Goal: Information Seeking & Learning: Learn about a topic

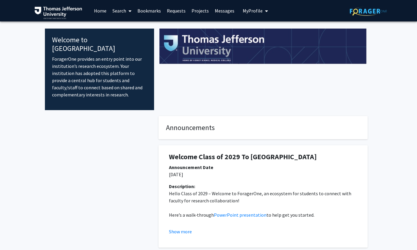
click at [97, 10] on link "Home" at bounding box center [100, 10] width 18 height 21
click at [133, 10] on link "Search" at bounding box center [122, 10] width 25 height 21
click at [133, 27] on span "Faculty/Staff" at bounding box center [132, 27] width 44 height 12
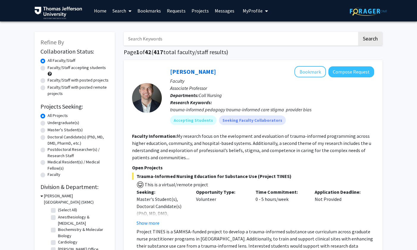
click at [48, 139] on label "Doctoral Candidate(s) (PhD, MD, DMD, PharmD, etc.)" at bounding box center [78, 140] width 61 height 13
click at [48, 138] on input "Doctoral Candidate(s) (PhD, MD, DMD, PharmD, etc.)" at bounding box center [50, 136] width 4 height 4
radio input "true"
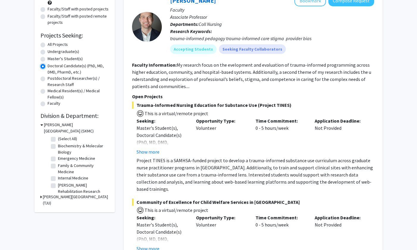
scroll to position [71, 0]
click at [41, 196] on icon at bounding box center [40, 196] width 1 height 6
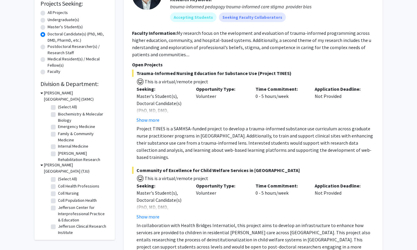
scroll to position [118, 0]
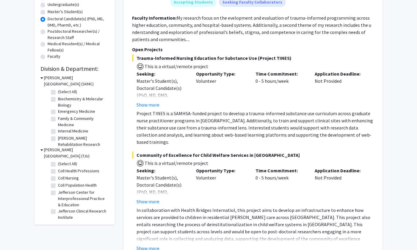
click at [58, 93] on label "(Select All)" at bounding box center [67, 92] width 19 height 6
click at [58, 93] on input "(Select All)" at bounding box center [60, 91] width 4 height 4
checkbox input "true"
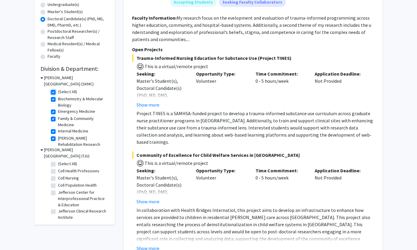
checkbox input "true"
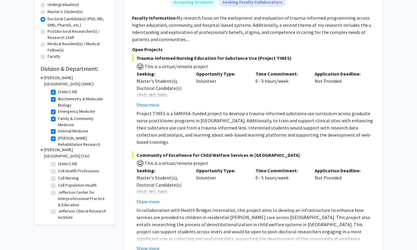
checkbox input "true"
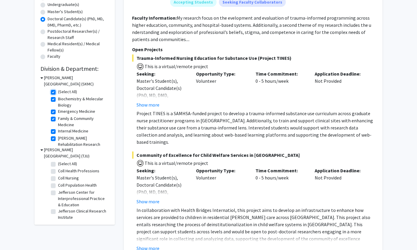
checkbox input "true"
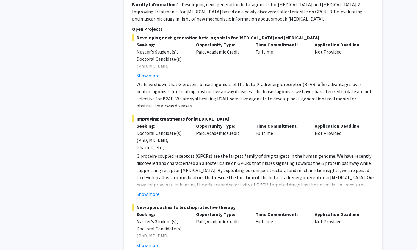
scroll to position [3830, 0]
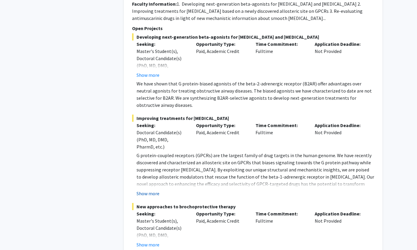
click at [157, 190] on button "Show more" at bounding box center [148, 193] width 23 height 7
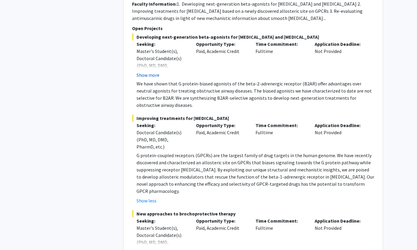
click at [153, 71] on button "Show more" at bounding box center [148, 74] width 23 height 7
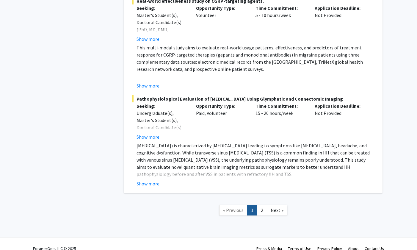
scroll to position [4295, 0]
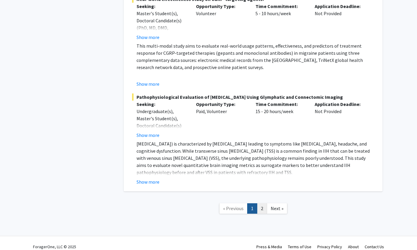
click at [260, 203] on link "2" at bounding box center [262, 208] width 10 height 10
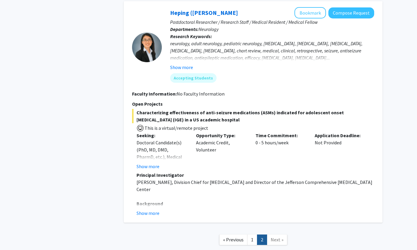
scroll to position [1236, 0]
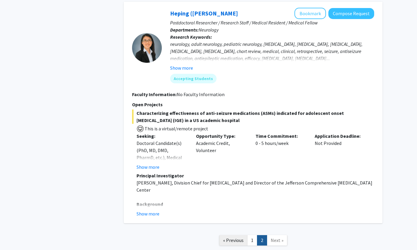
click at [234, 237] on span "« Previous" at bounding box center [233, 240] width 21 height 6
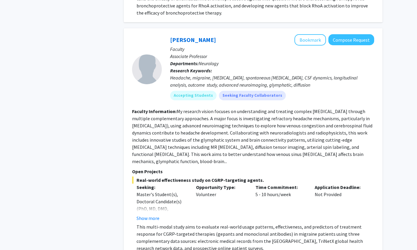
scroll to position [4100, 0]
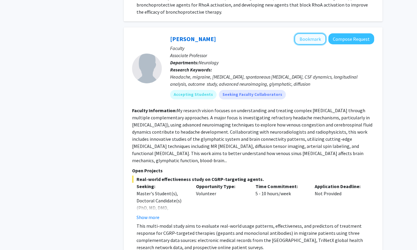
click at [314, 33] on button "Bookmark" at bounding box center [311, 38] width 32 height 11
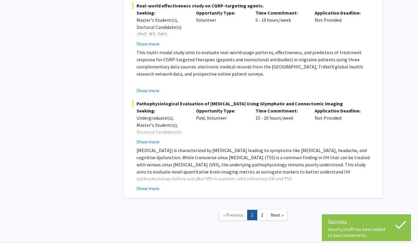
scroll to position [4274, 0]
click at [260, 210] on link "2" at bounding box center [262, 215] width 10 height 10
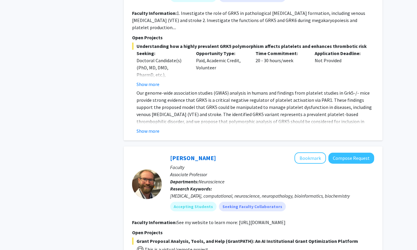
scroll to position [442, 0]
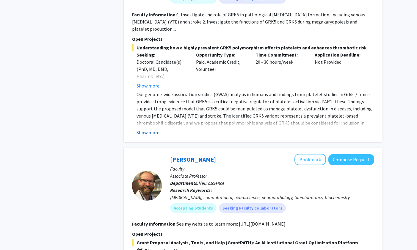
click at [153, 132] on button "Show more" at bounding box center [148, 132] width 23 height 7
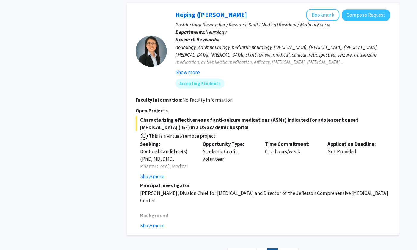
scroll to position [1282, 0]
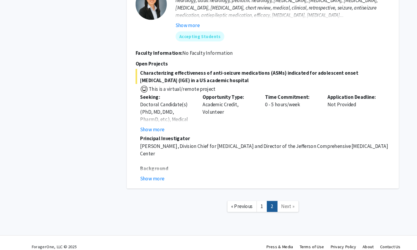
click at [277, 205] on span "Next »" at bounding box center [277, 208] width 13 height 6
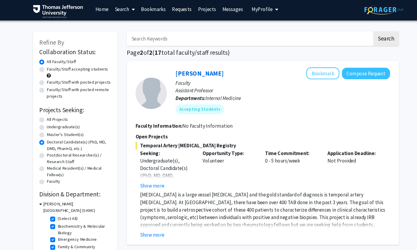
scroll to position [0, 0]
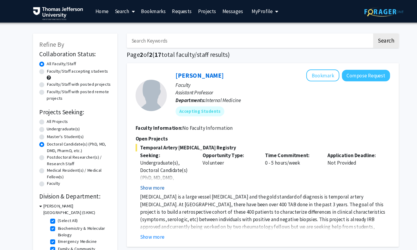
click at [150, 180] on button "Show more" at bounding box center [148, 178] width 23 height 7
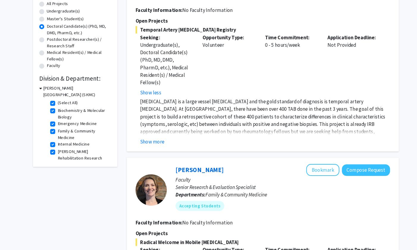
scroll to position [100, 0]
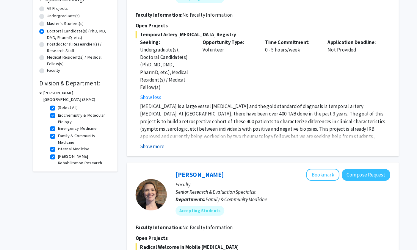
click at [155, 143] on button "Show more" at bounding box center [148, 146] width 23 height 7
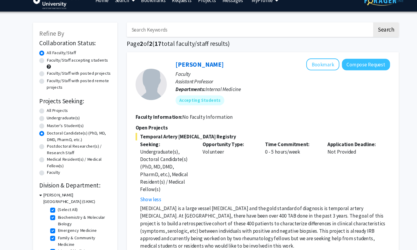
scroll to position [0, 0]
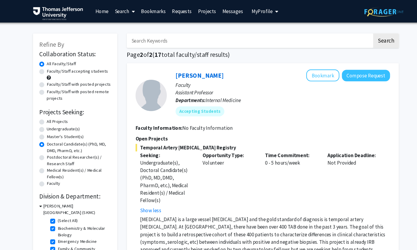
click at [199, 9] on link "Projects" at bounding box center [200, 10] width 23 height 21
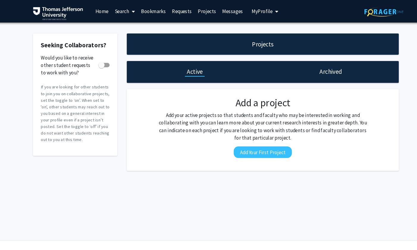
click at [150, 11] on link "Bookmarks" at bounding box center [149, 10] width 29 height 21
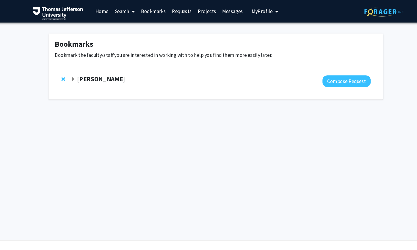
click at [101, 10] on link "Home" at bounding box center [100, 10] width 18 height 21
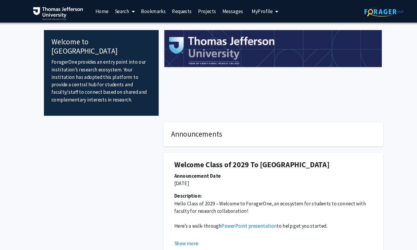
click at [124, 10] on link "Search" at bounding box center [122, 10] width 25 height 21
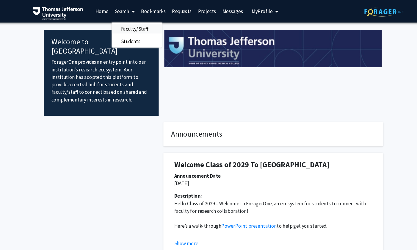
click at [134, 26] on span "Faculty/Staff" at bounding box center [132, 27] width 44 height 12
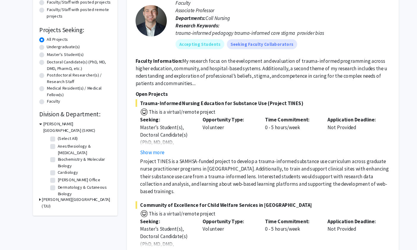
scroll to position [77, 0]
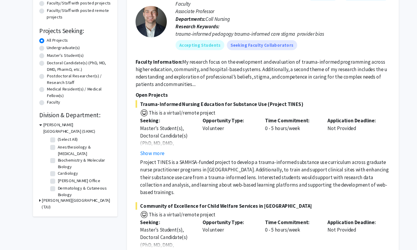
click at [58, 132] on label "(Select All)" at bounding box center [67, 132] width 19 height 6
click at [58, 132] on input "(Select All)" at bounding box center [60, 131] width 4 height 4
checkbox input "true"
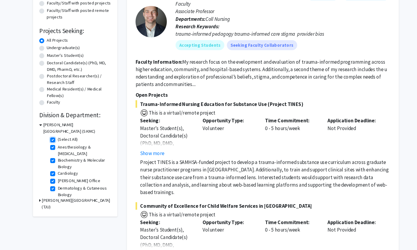
checkbox input "true"
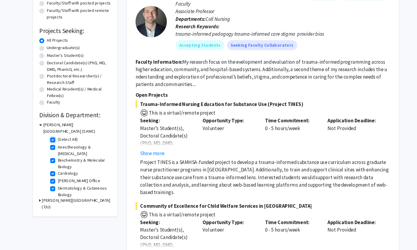
checkbox input "true"
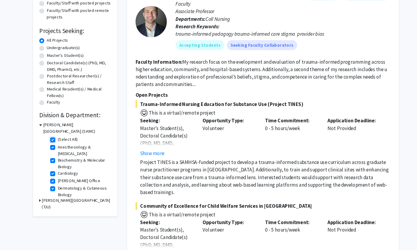
checkbox input "true"
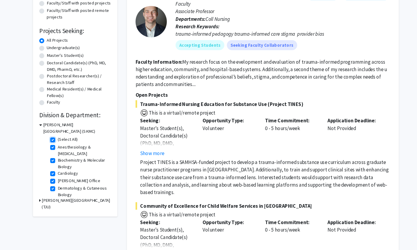
checkbox input "true"
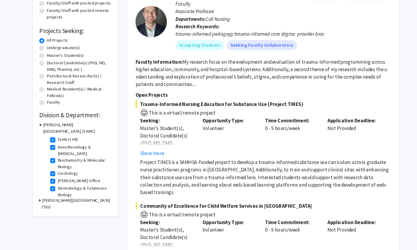
checkbox input "true"
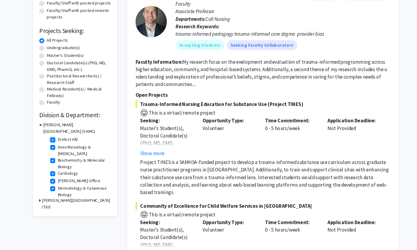
checkbox input "true"
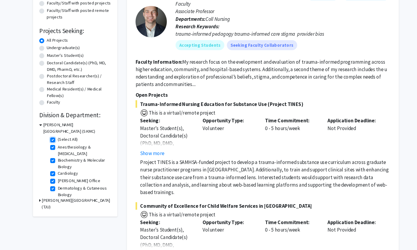
checkbox input "true"
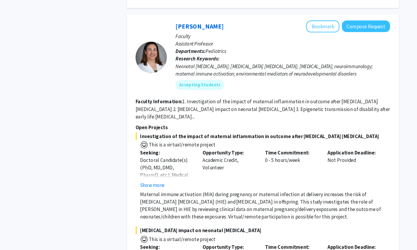
scroll to position [1847, 0]
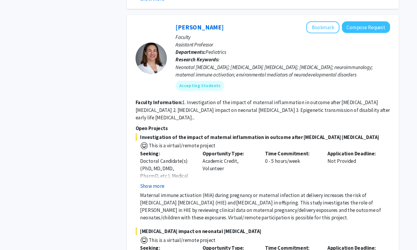
click at [154, 179] on button "Show more" at bounding box center [148, 182] width 23 height 7
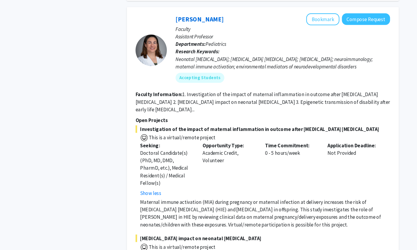
scroll to position [1858, 0]
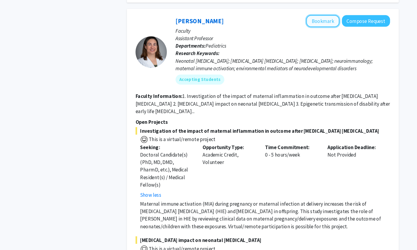
click at [313, 17] on button "Bookmark" at bounding box center [311, 19] width 32 height 11
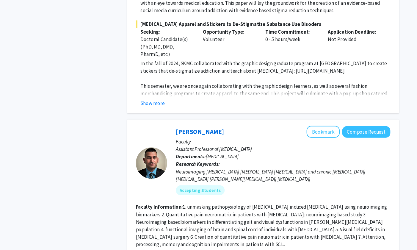
scroll to position [2775, 0]
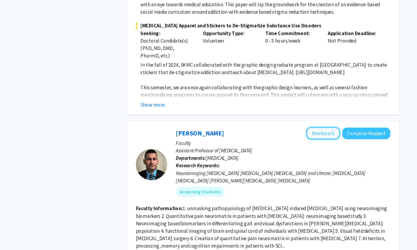
click at [309, 121] on button "Bookmark" at bounding box center [311, 126] width 32 height 11
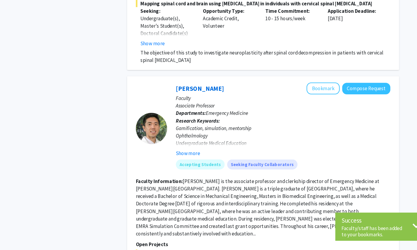
scroll to position [3341, 0]
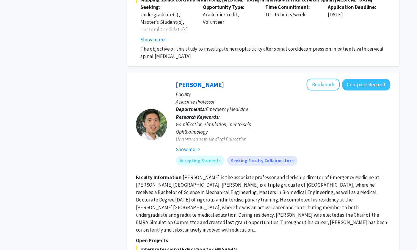
click at [152, 128] on div at bounding box center [147, 131] width 30 height 30
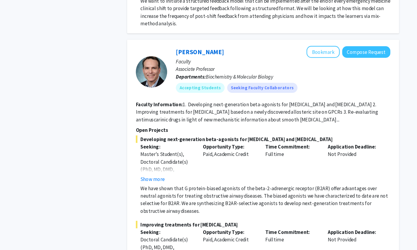
scroll to position [3890, 0]
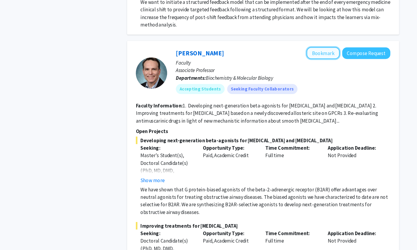
click at [313, 45] on button "Bookmark" at bounding box center [311, 50] width 32 height 11
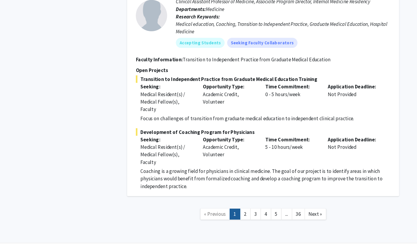
scroll to position [4298, 0]
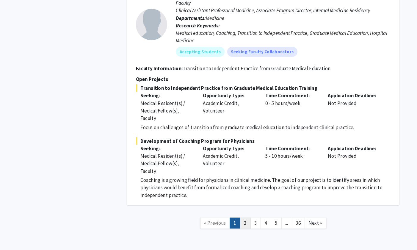
click at [238, 210] on link "2" at bounding box center [236, 215] width 10 height 10
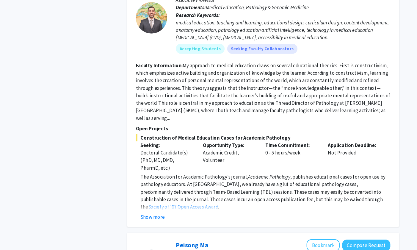
scroll to position [815, 0]
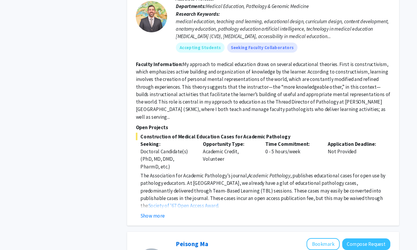
click at [151, 29] on div at bounding box center [147, 28] width 30 height 30
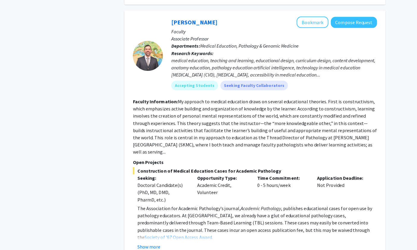
scroll to position [787, 0]
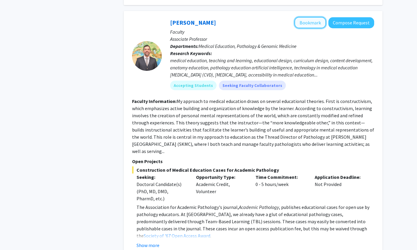
click at [318, 21] on button "Bookmark" at bounding box center [311, 22] width 32 height 11
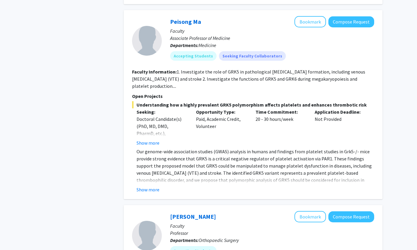
scroll to position [1038, 0]
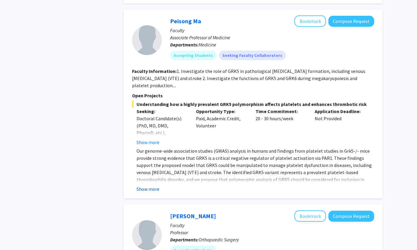
click at [156, 185] on button "Show more" at bounding box center [148, 188] width 23 height 7
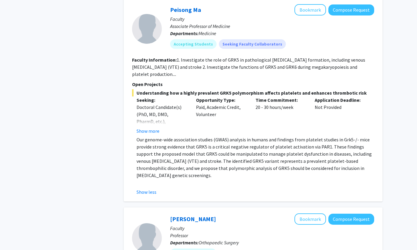
scroll to position [1052, 0]
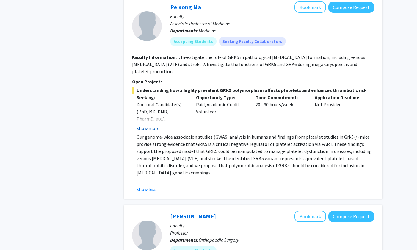
click at [155, 125] on button "Show more" at bounding box center [148, 128] width 23 height 7
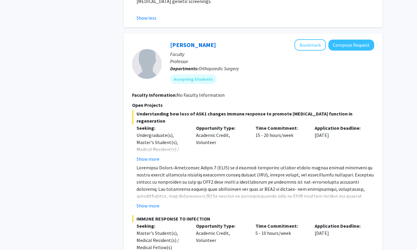
scroll to position [1261, 0]
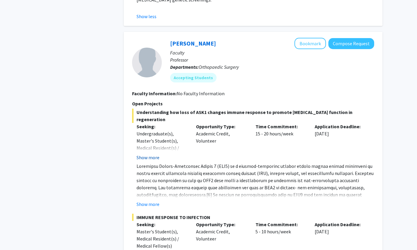
click at [152, 154] on button "Show more" at bounding box center [148, 157] width 23 height 7
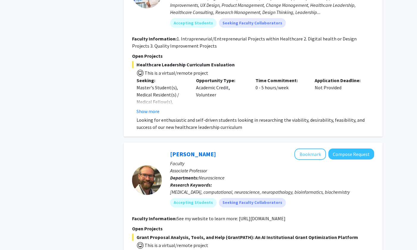
scroll to position [1658, 0]
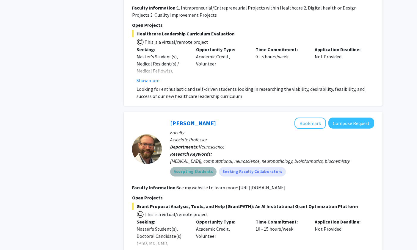
click at [194, 167] on mat-chip "Accepting Students" at bounding box center [193, 172] width 46 height 10
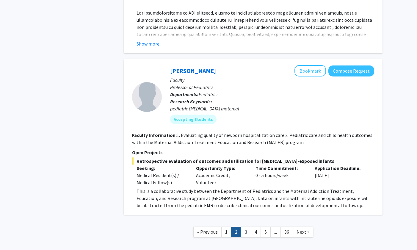
scroll to position [1913, 0]
click at [246, 227] on link "3" at bounding box center [246, 232] width 10 height 10
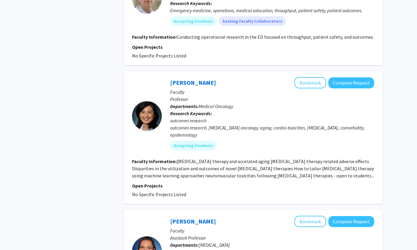
scroll to position [1242, 0]
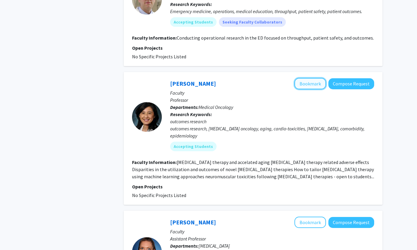
click at [308, 79] on button "Bookmark" at bounding box center [311, 83] width 32 height 11
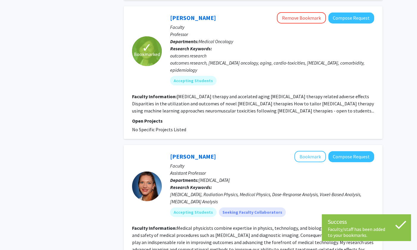
scroll to position [1388, 0]
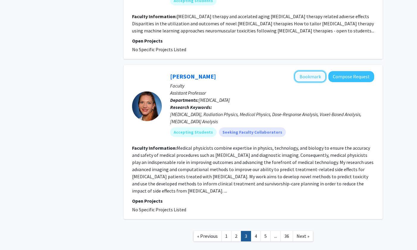
click at [313, 78] on button "Bookmark" at bounding box center [311, 76] width 32 height 11
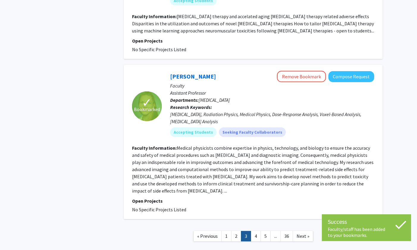
scroll to position [1423, 0]
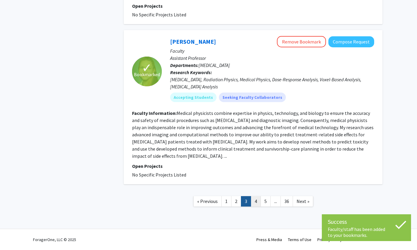
click at [257, 201] on link "4" at bounding box center [256, 201] width 10 height 10
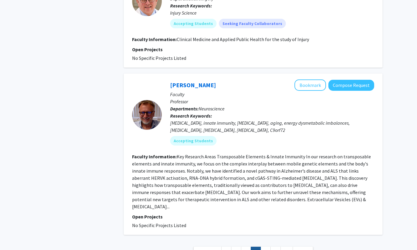
scroll to position [1307, 0]
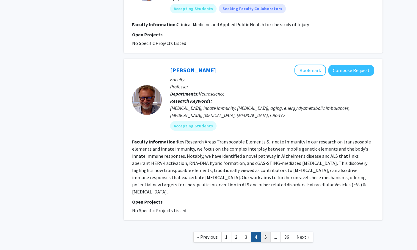
click at [264, 232] on link "5" at bounding box center [266, 237] width 10 height 10
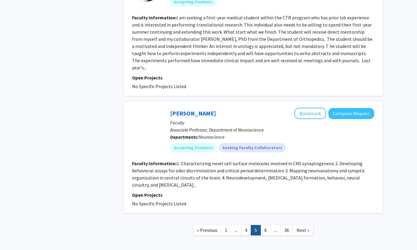
scroll to position [1106, 0]
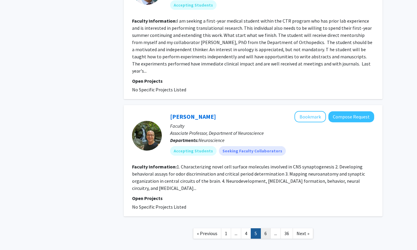
click at [266, 228] on link "6" at bounding box center [266, 233] width 10 height 10
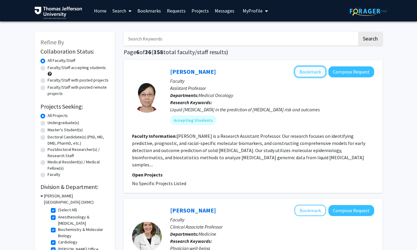
click at [309, 75] on button "Bookmark" at bounding box center [311, 71] width 32 height 11
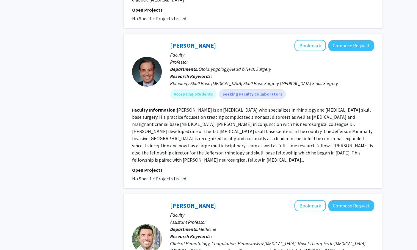
scroll to position [380, 0]
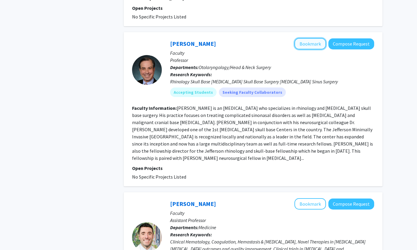
click at [315, 38] on button "Bookmark" at bounding box center [311, 43] width 32 height 11
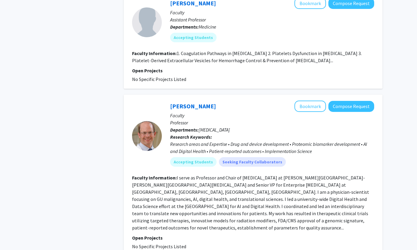
scroll to position [734, 0]
click at [316, 100] on button "Bookmark" at bounding box center [311, 105] width 32 height 11
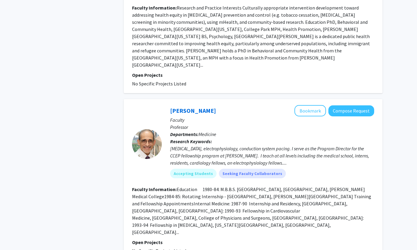
scroll to position [1264, 0]
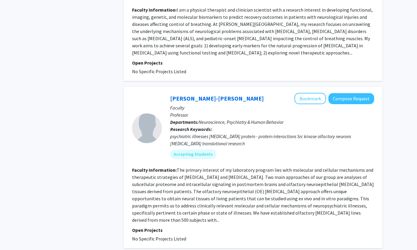
scroll to position [1271, 0]
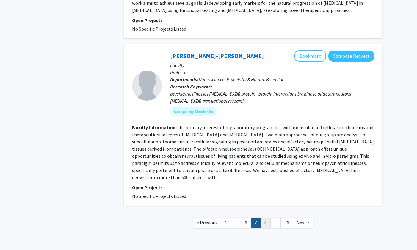
click at [268, 218] on link "8" at bounding box center [266, 223] width 10 height 10
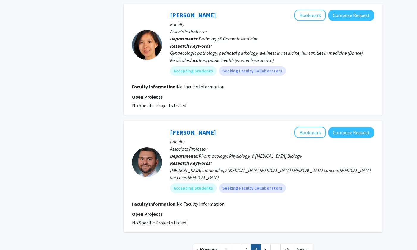
scroll to position [1114, 0]
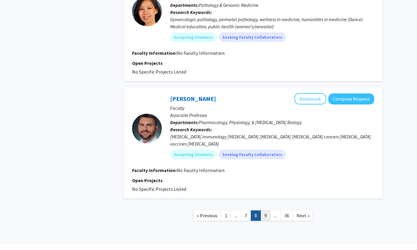
click at [267, 210] on link "9" at bounding box center [266, 215] width 10 height 10
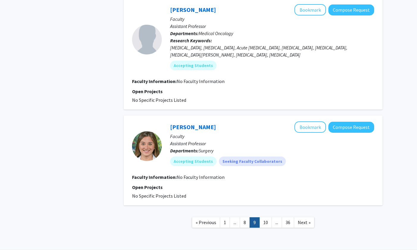
scroll to position [1007, 0]
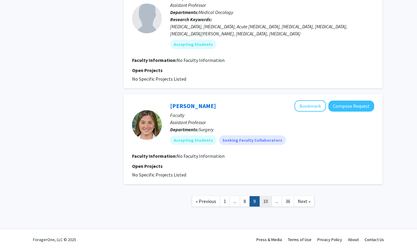
click at [267, 201] on link "10" at bounding box center [266, 201] width 13 height 10
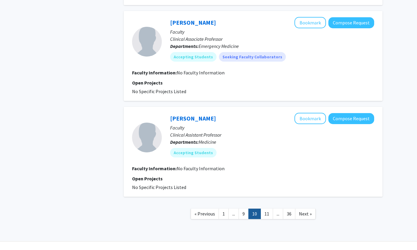
scroll to position [828, 0]
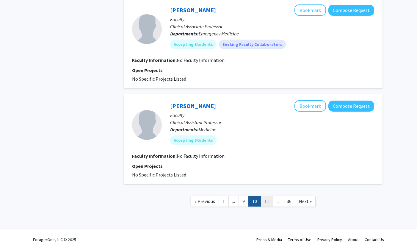
click at [268, 201] on link "11" at bounding box center [267, 201] width 13 height 10
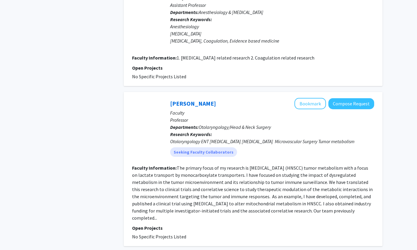
scroll to position [883, 0]
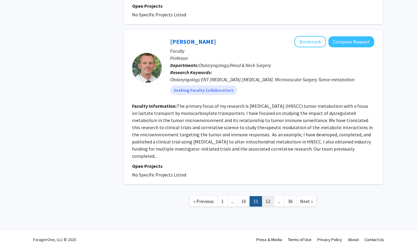
click at [266, 197] on link "12" at bounding box center [268, 201] width 13 height 10
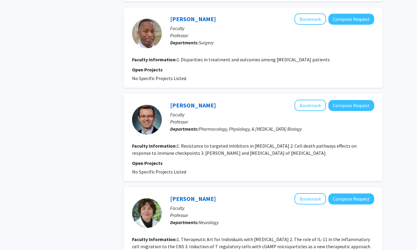
scroll to position [907, 0]
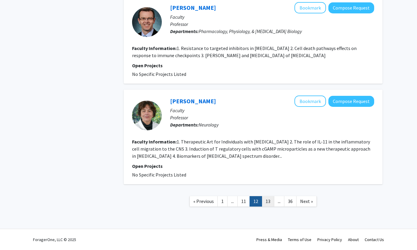
click at [266, 204] on link "13" at bounding box center [268, 201] width 13 height 10
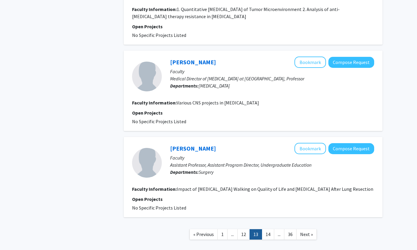
scroll to position [1219, 0]
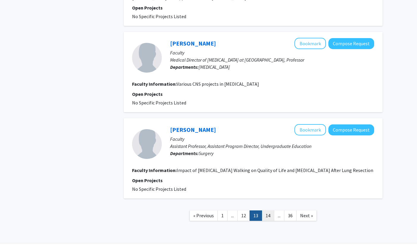
click at [269, 210] on link "14" at bounding box center [268, 215] width 13 height 10
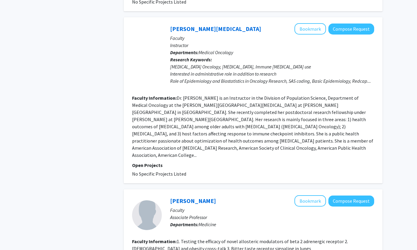
scroll to position [1124, 0]
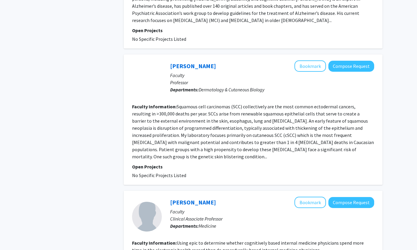
scroll to position [319, 0]
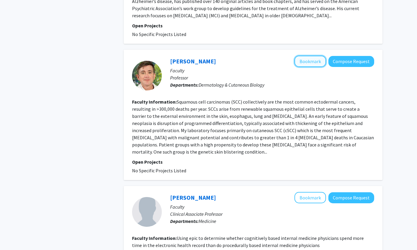
click at [302, 56] on button "Bookmark" at bounding box center [311, 61] width 32 height 11
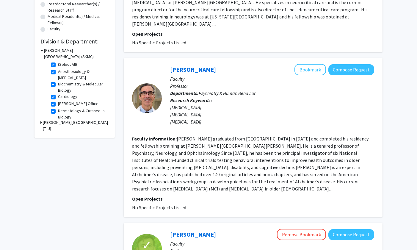
scroll to position [0, 0]
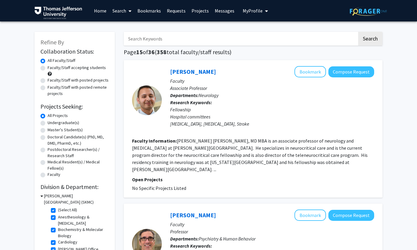
click at [252, 11] on span "My Profile" at bounding box center [253, 11] width 20 height 6
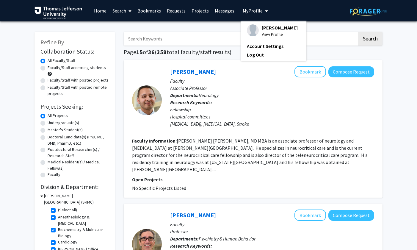
click at [264, 31] on span "View Profile" at bounding box center [280, 34] width 36 height 7
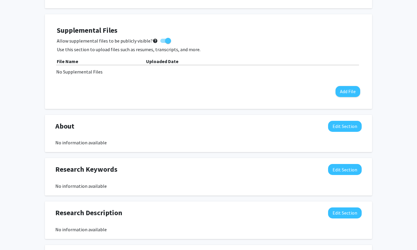
scroll to position [143, 0]
